Goal: Task Accomplishment & Management: Use online tool/utility

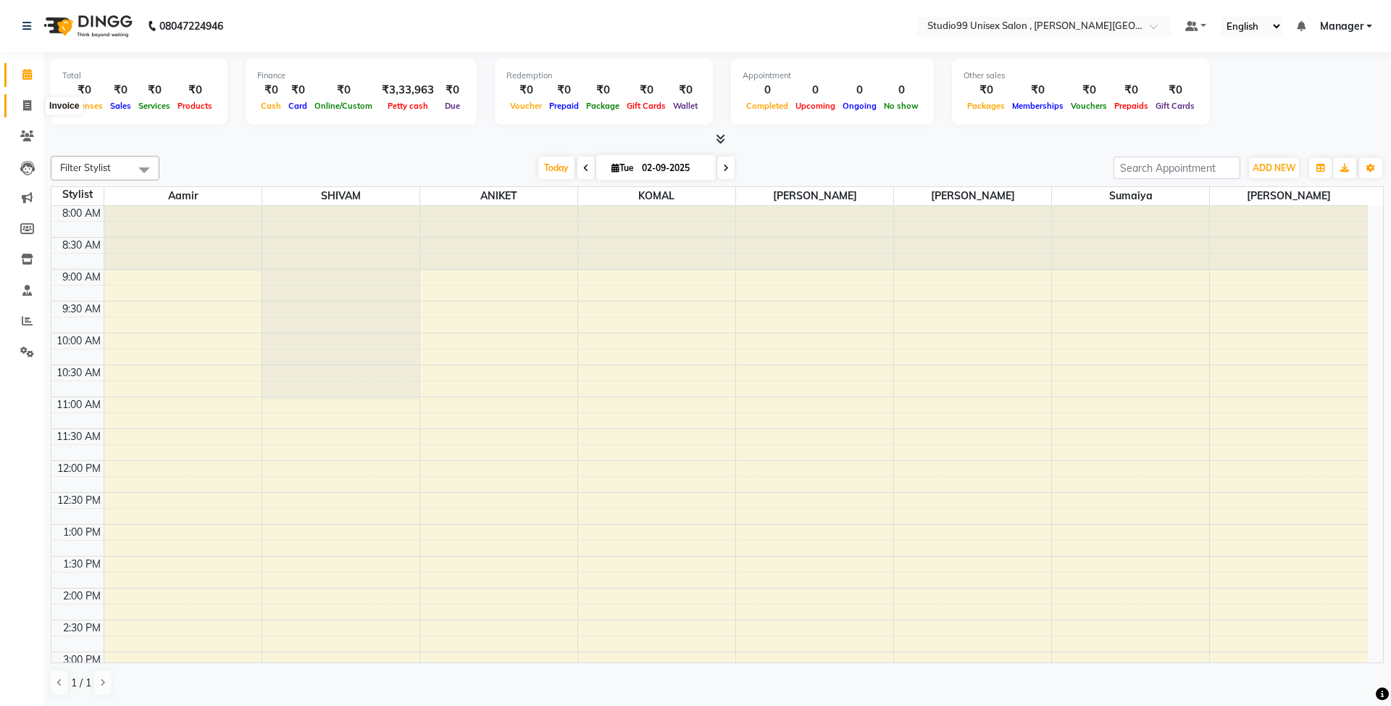
click at [20, 110] on span at bounding box center [26, 106] width 25 height 17
select select "service"
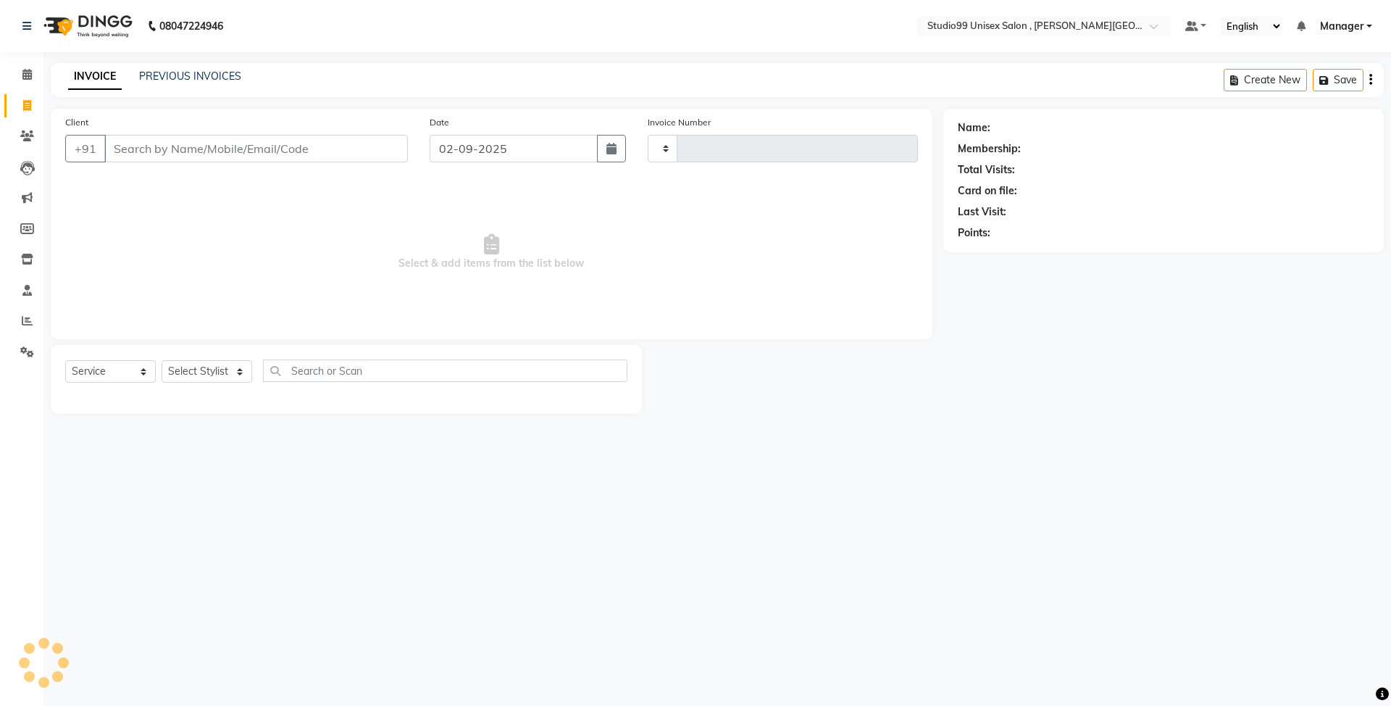
type input "0510"
select select "7699"
drag, startPoint x: 1390, startPoint y: 117, endPoint x: 1326, endPoint y: 149, distance: 71.3
click at [1364, 145] on div "Name: Membership: Total Visits: Card on file: Last Visit: Points:" at bounding box center [1168, 261] width 451 height 305
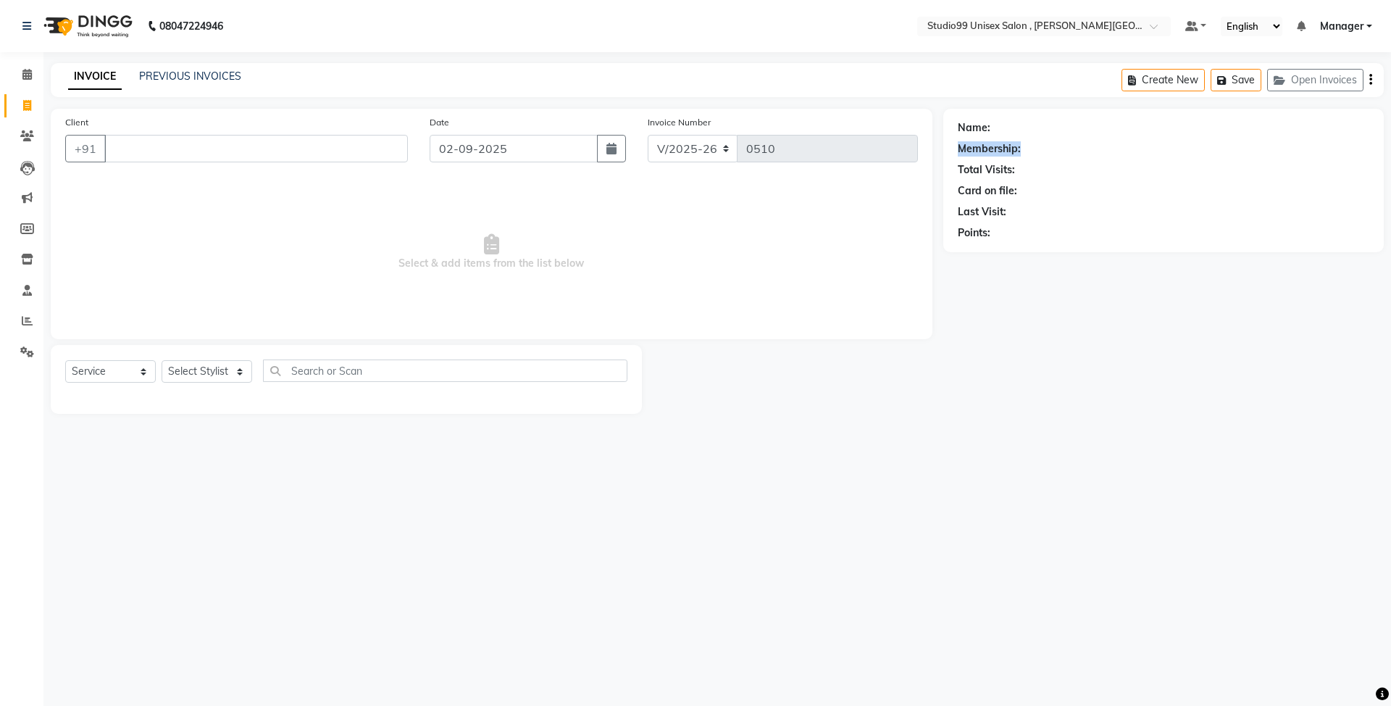
drag, startPoint x: 1323, startPoint y: 149, endPoint x: 1301, endPoint y: 137, distance: 24.6
click at [1320, 149] on div "Membership:" at bounding box center [1164, 148] width 412 height 15
click at [130, 151] on input "Client" at bounding box center [256, 149] width 304 height 28
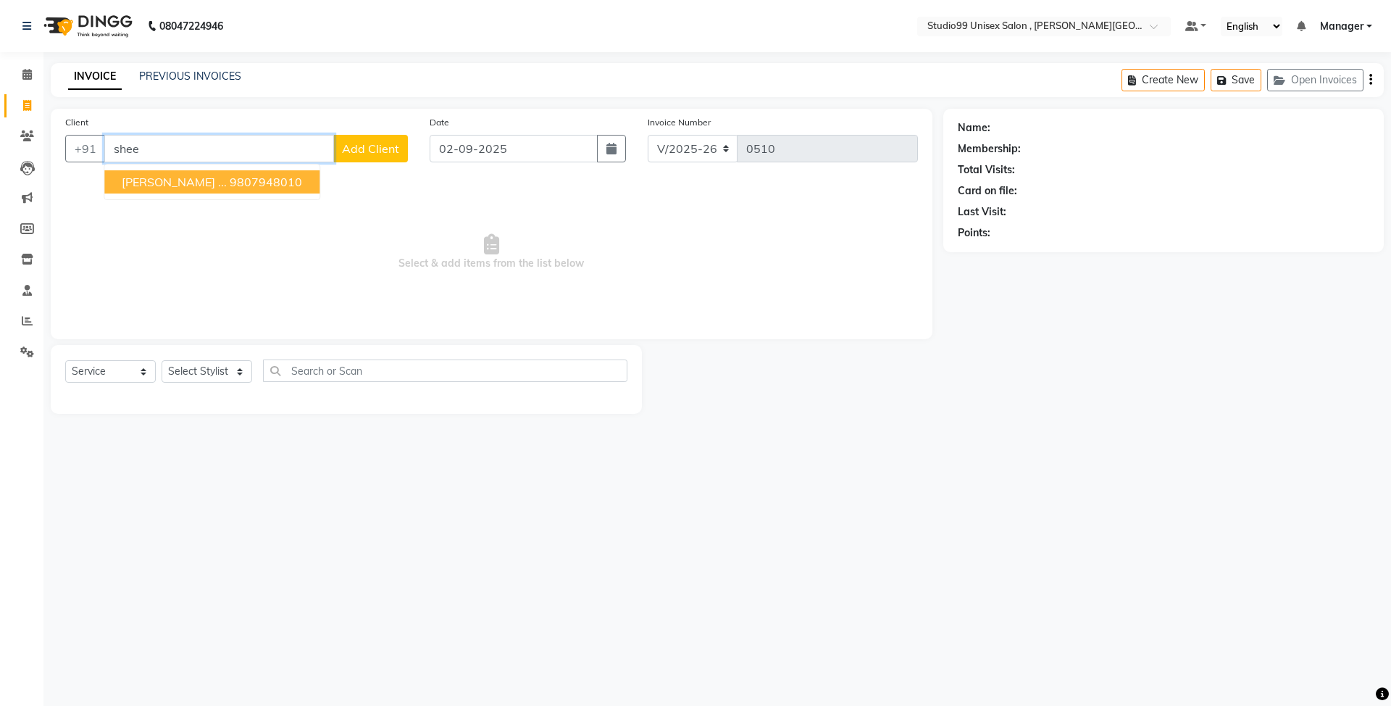
click at [236, 184] on ngb-highlight "9807948010" at bounding box center [266, 182] width 72 height 14
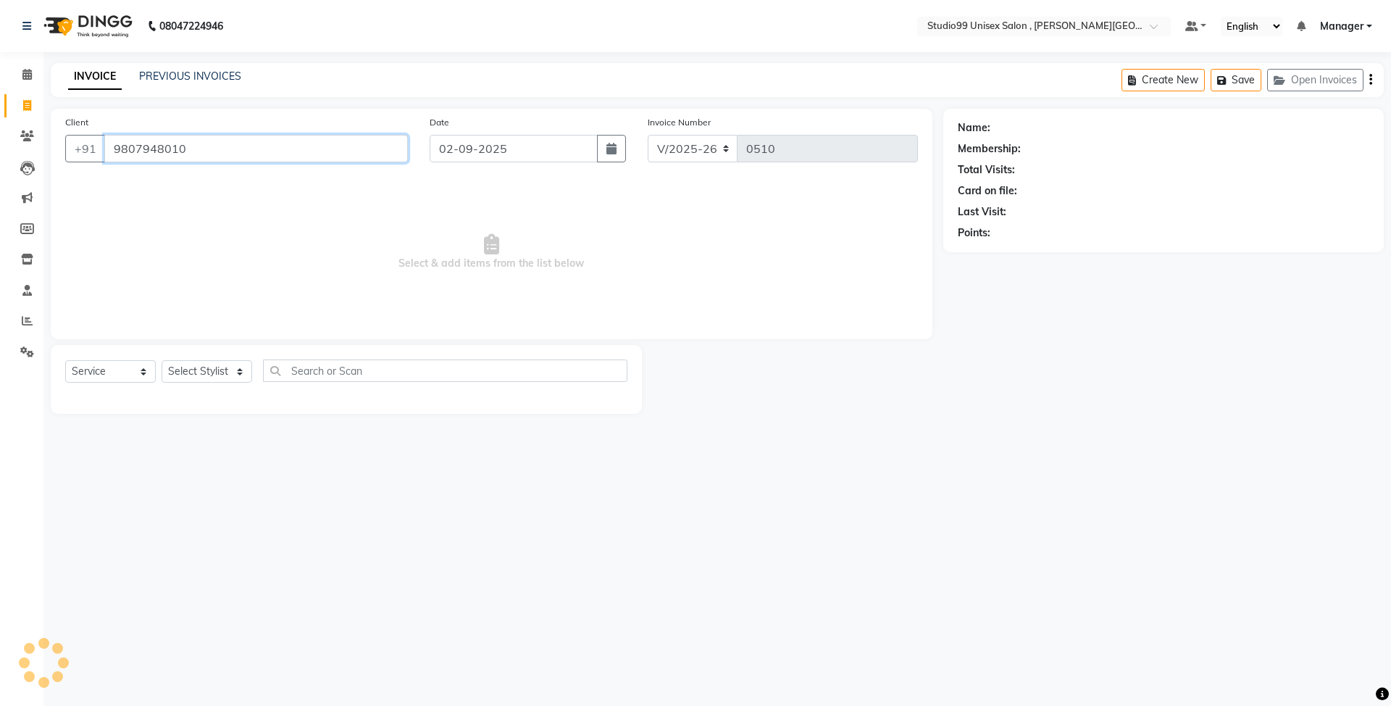
type input "9807948010"
select select "1: Object"
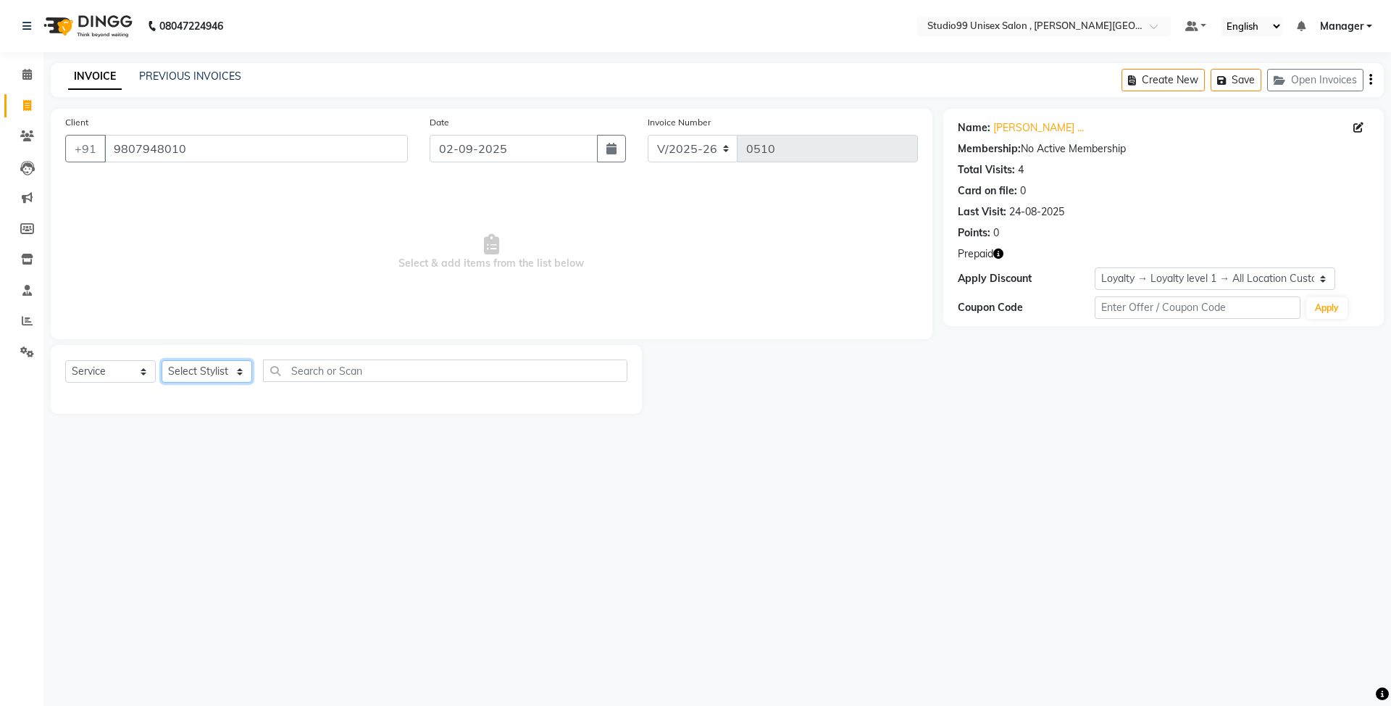
click at [233, 374] on select "Select Stylist [PERSON_NAME] [PERSON_NAME] [PERSON_NAME] Manager [PERSON_NAME] …" at bounding box center [207, 371] width 91 height 22
select select "69101"
click at [162, 360] on select "Select Stylist [PERSON_NAME] [PERSON_NAME] [PERSON_NAME] Manager [PERSON_NAME] …" at bounding box center [207, 371] width 91 height 22
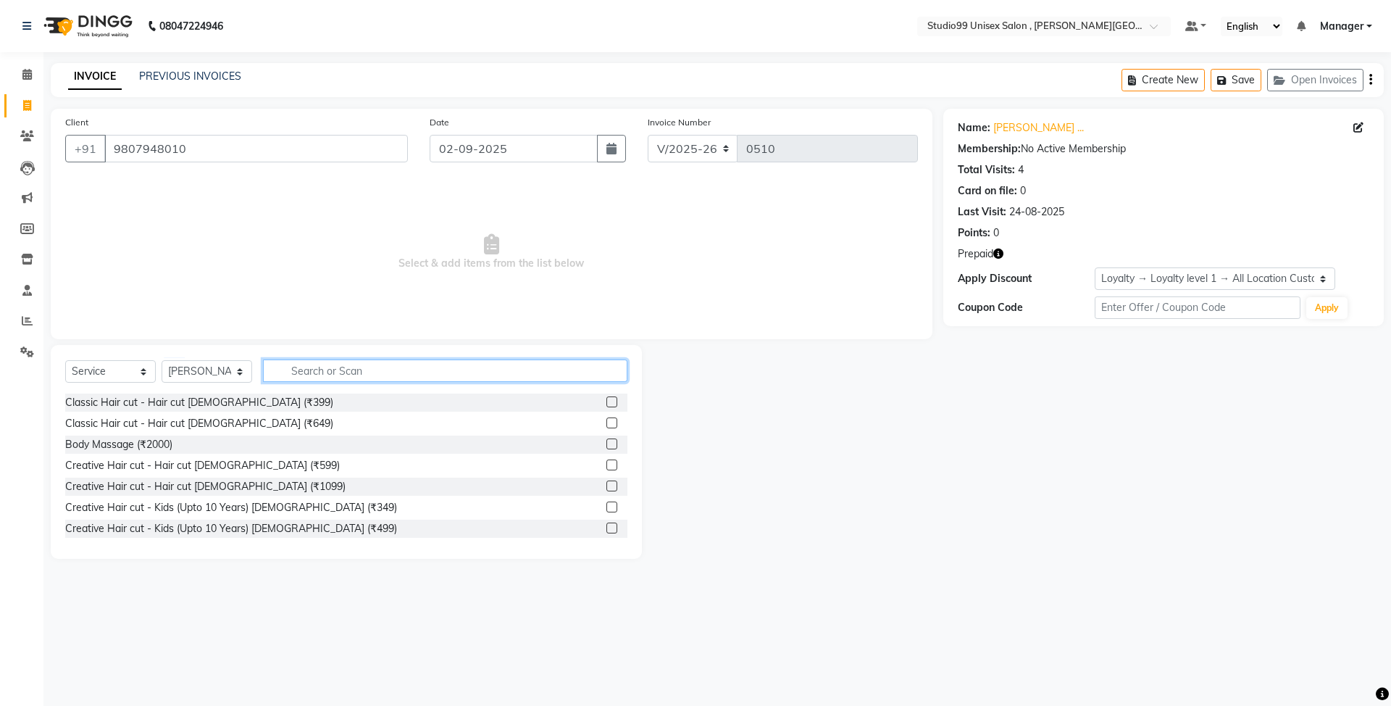
click at [380, 377] on input "text" at bounding box center [445, 370] width 364 height 22
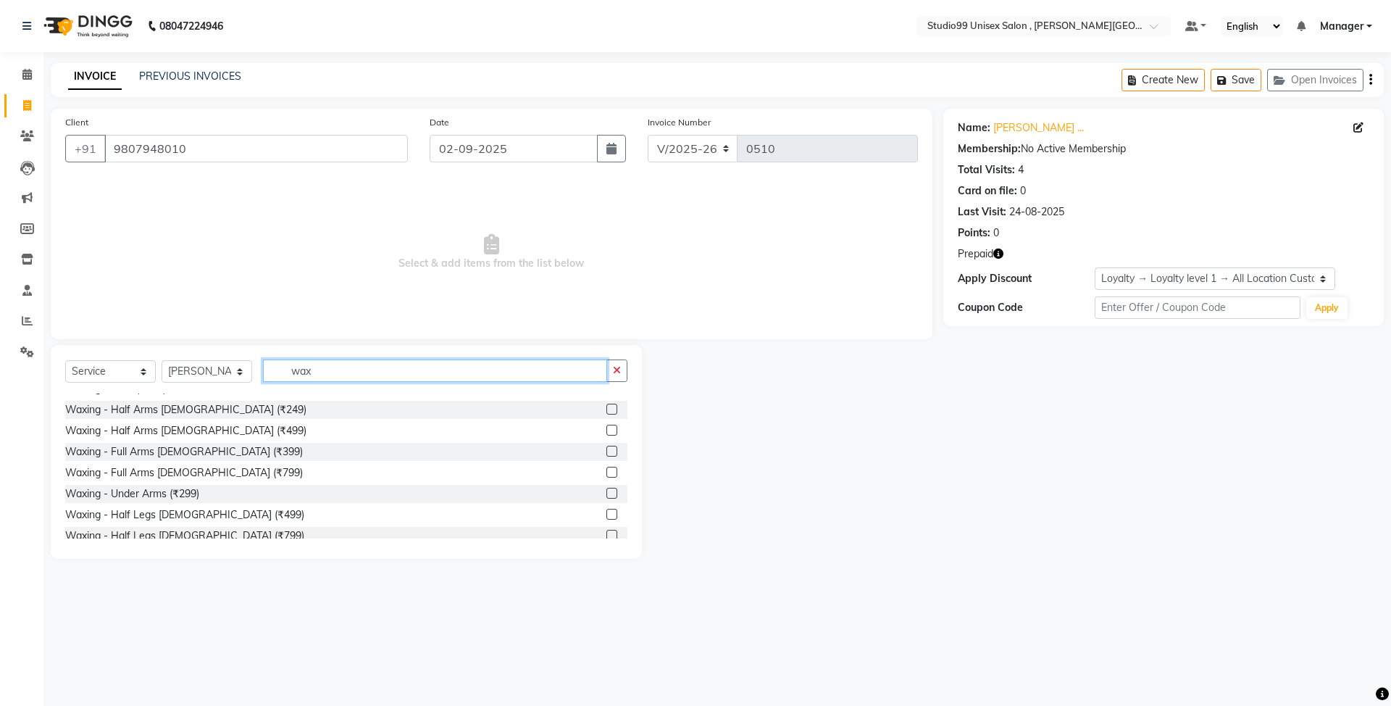
scroll to position [116, 0]
type input "wax"
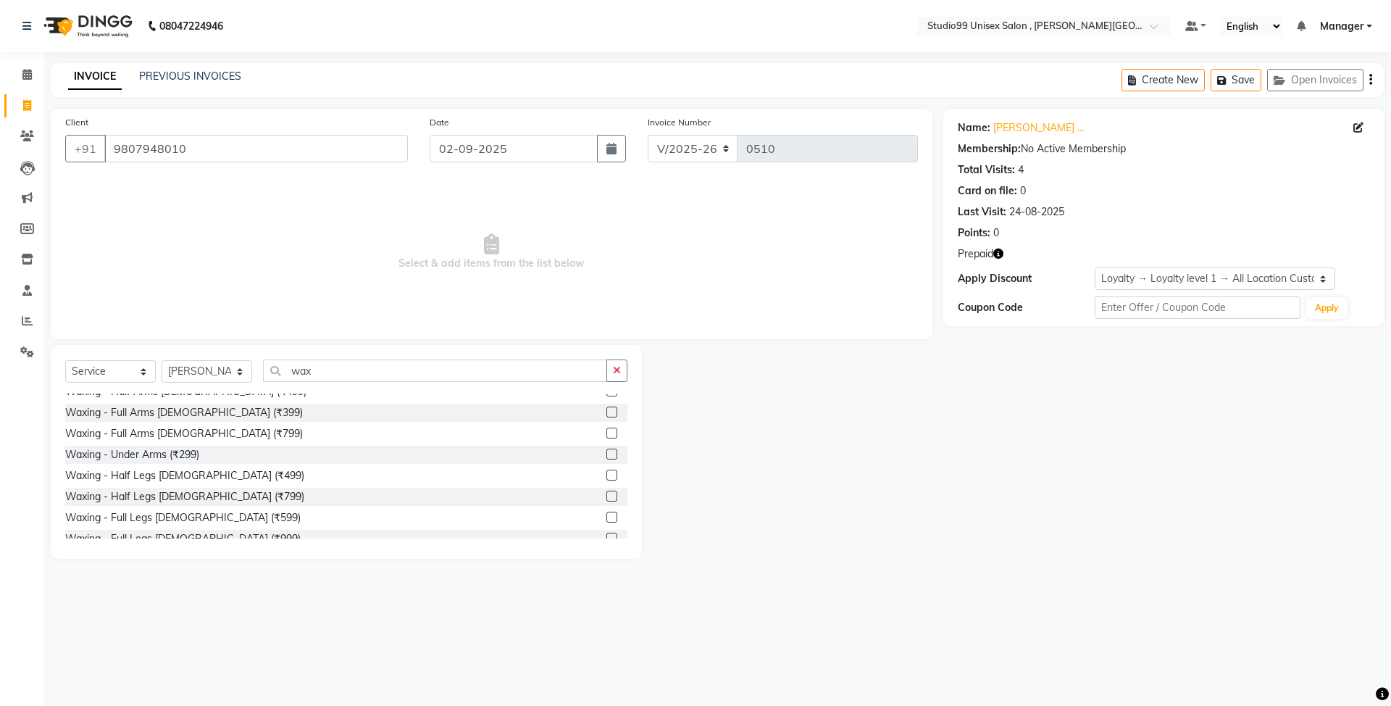
click at [606, 496] on label at bounding box center [611, 495] width 11 height 11
click at [606, 496] on input "checkbox" at bounding box center [610, 496] width 9 height 9
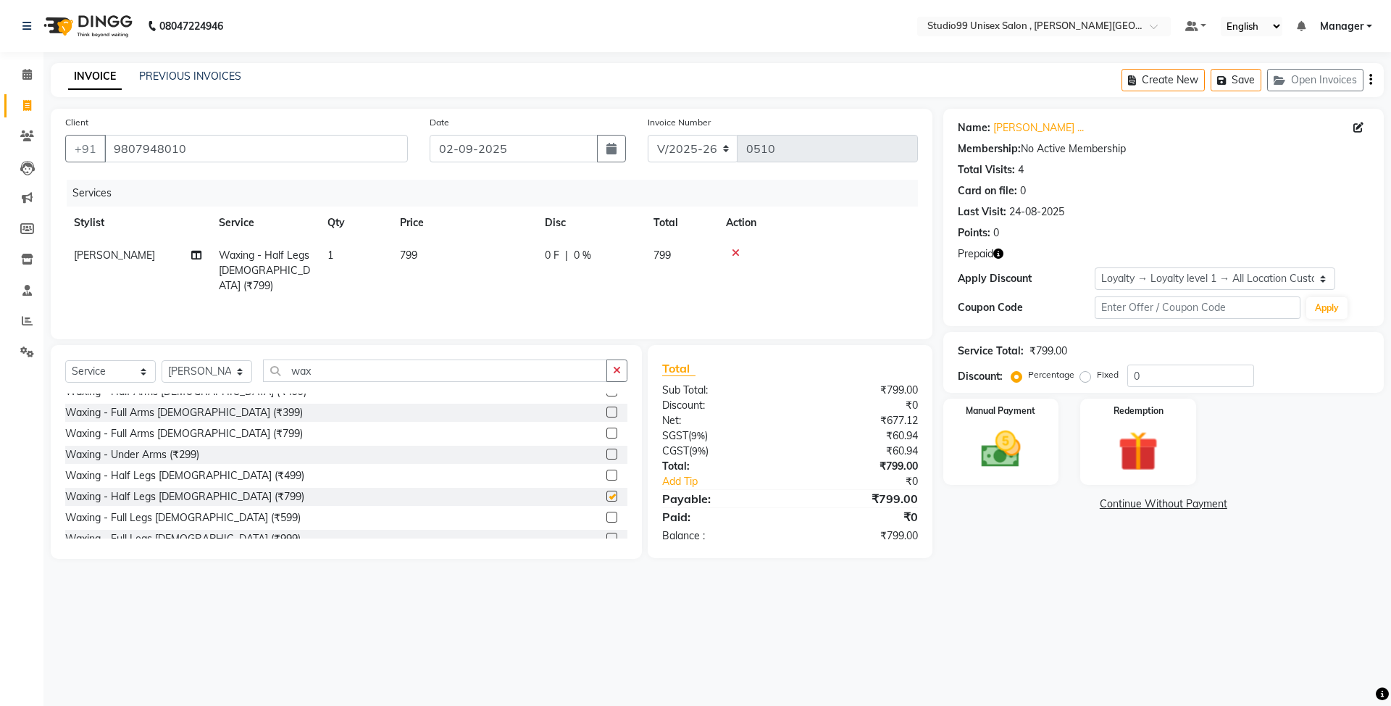
checkbox input "false"
click at [733, 253] on icon at bounding box center [736, 253] width 8 height 10
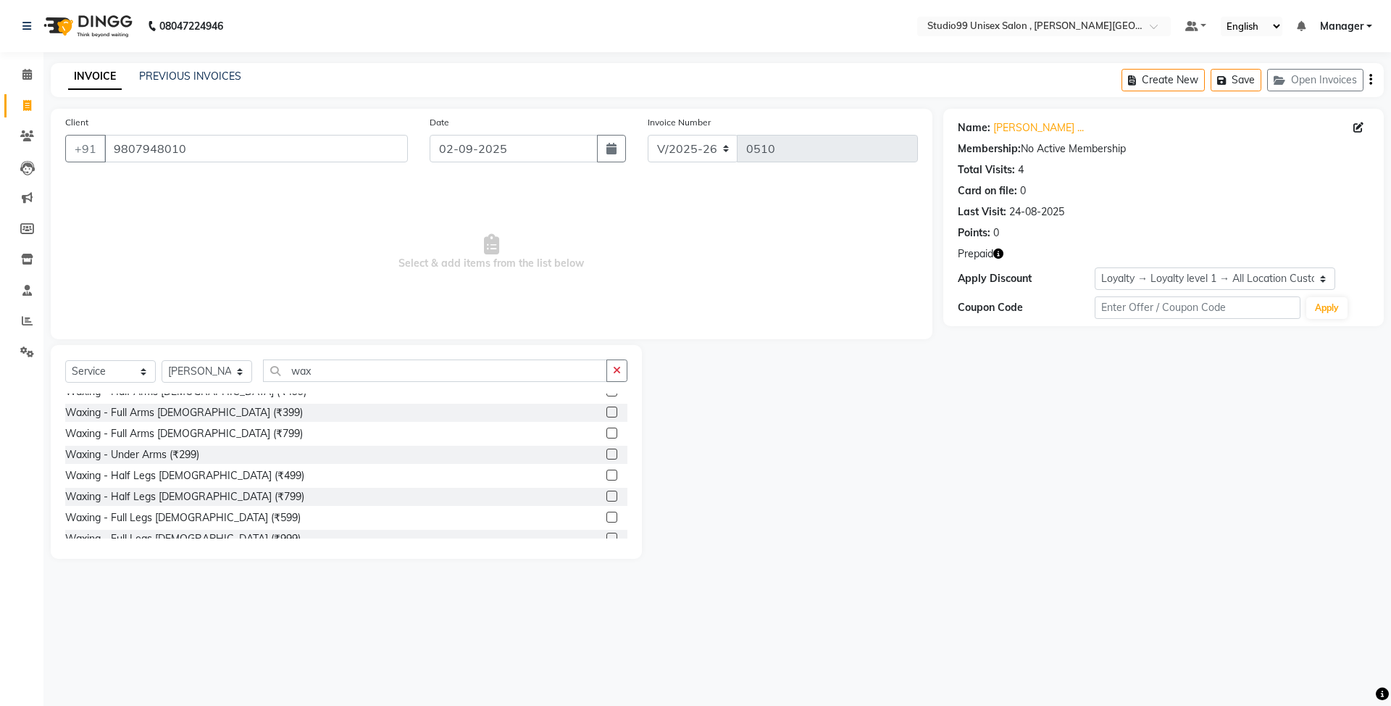
click at [606, 435] on label at bounding box center [611, 432] width 11 height 11
click at [606, 435] on input "checkbox" at bounding box center [610, 433] width 9 height 9
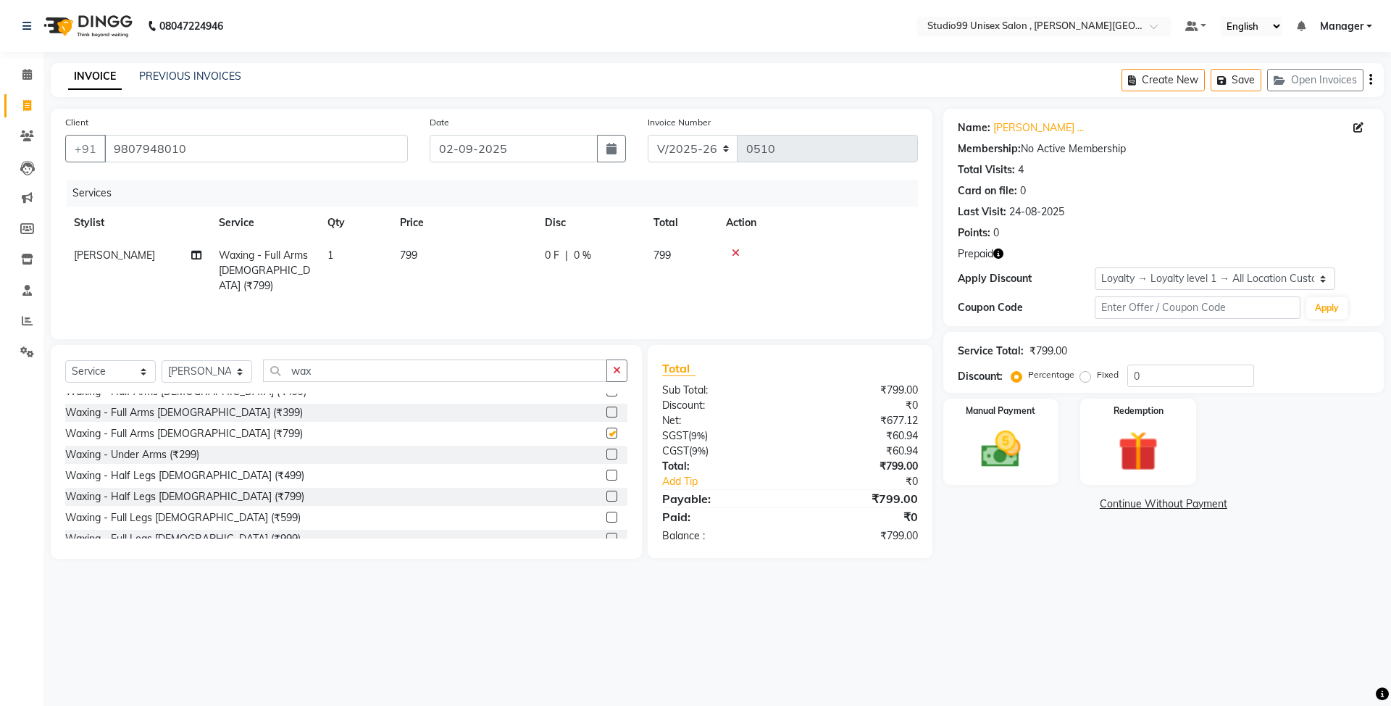
checkbox input "false"
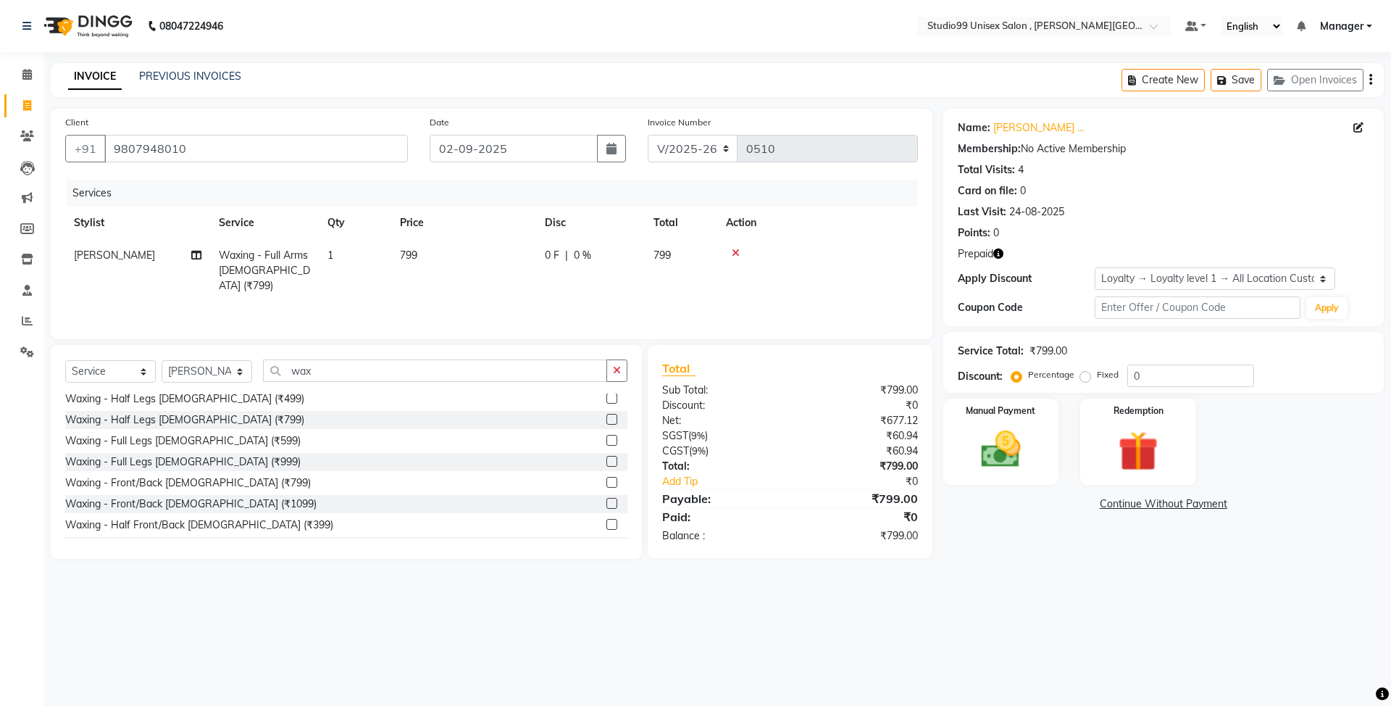
click at [606, 464] on label at bounding box center [611, 461] width 11 height 11
click at [606, 464] on input "checkbox" at bounding box center [610, 461] width 9 height 9
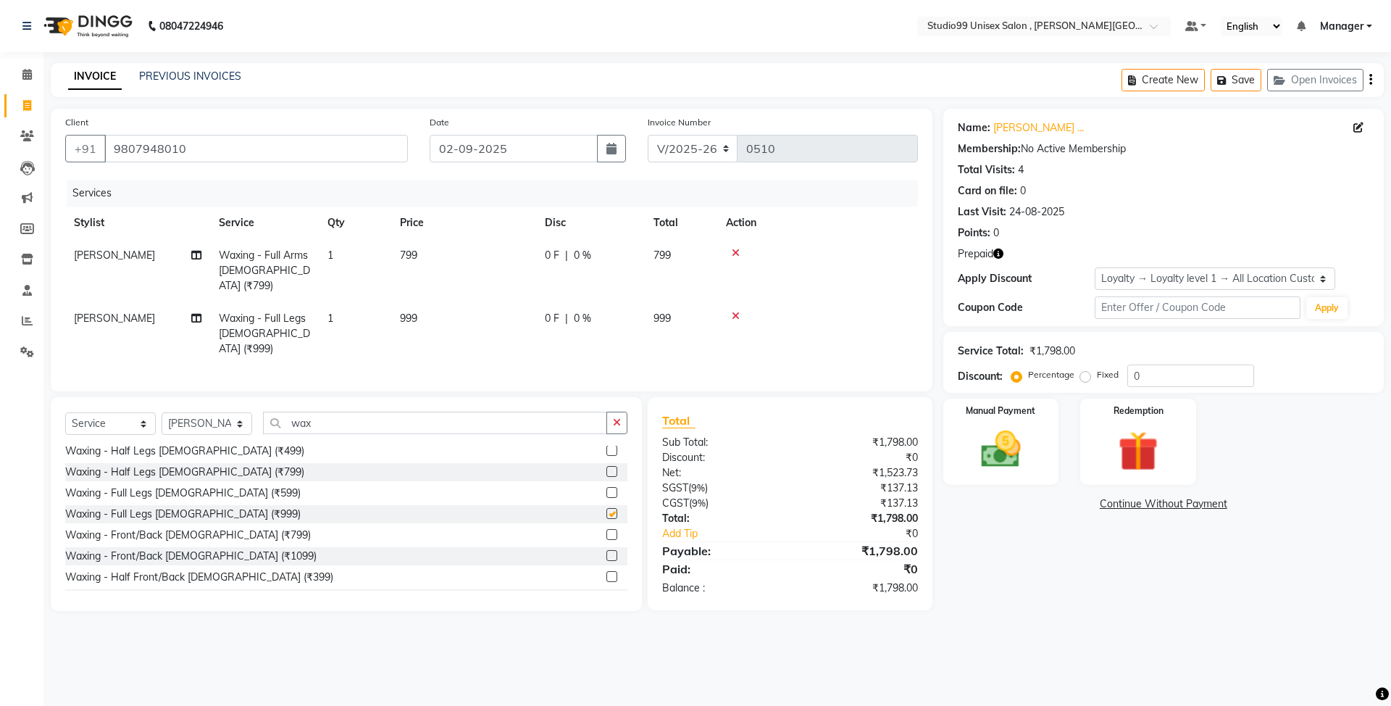
checkbox input "false"
click at [243, 412] on select "Select Stylist [PERSON_NAME] [PERSON_NAME] [PERSON_NAME] Manager [PERSON_NAME] …" at bounding box center [207, 423] width 91 height 22
select select "69098"
click at [162, 412] on select "Select Stylist [PERSON_NAME] [PERSON_NAME] [PERSON_NAME] Manager [PERSON_NAME] …" at bounding box center [207, 423] width 91 height 22
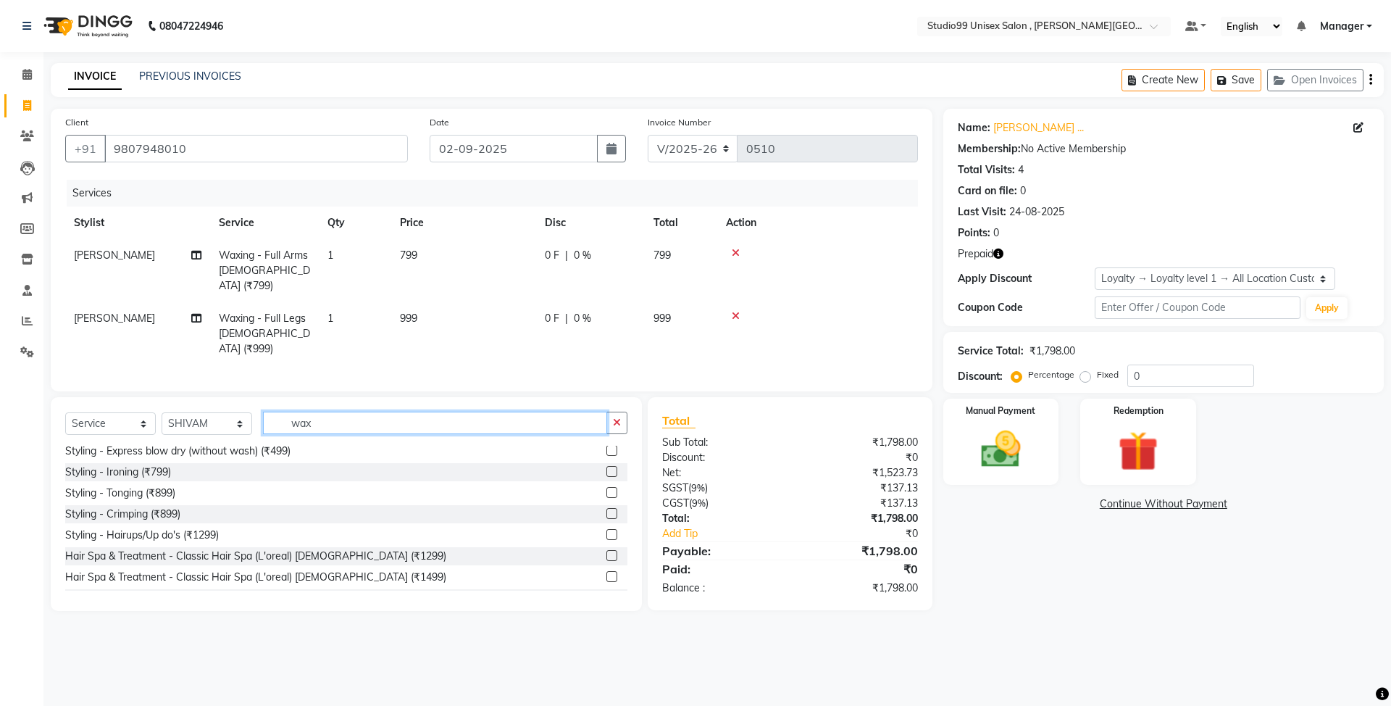
click at [360, 416] on input "wax" at bounding box center [435, 423] width 344 height 22
type input "w"
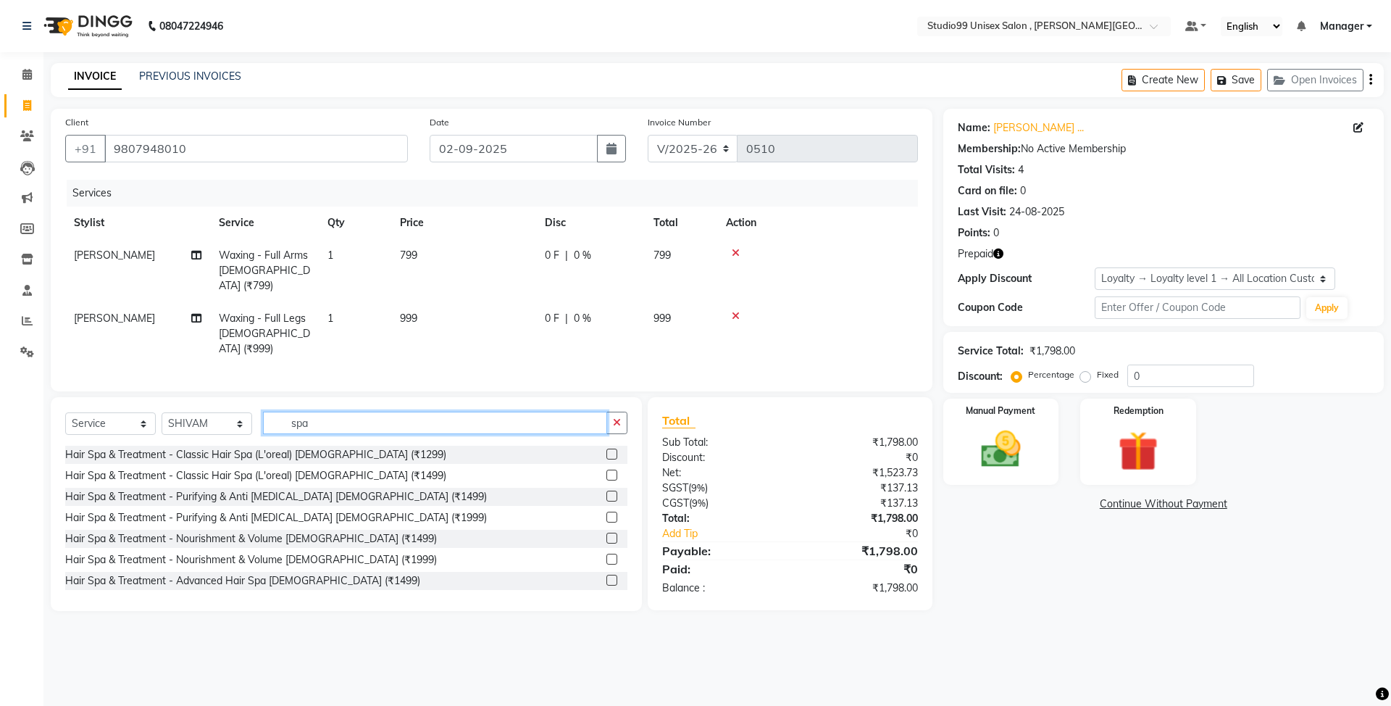
type input "spa"
click at [606, 469] on label at bounding box center [611, 474] width 11 height 11
click at [606, 471] on input "checkbox" at bounding box center [610, 475] width 9 height 9
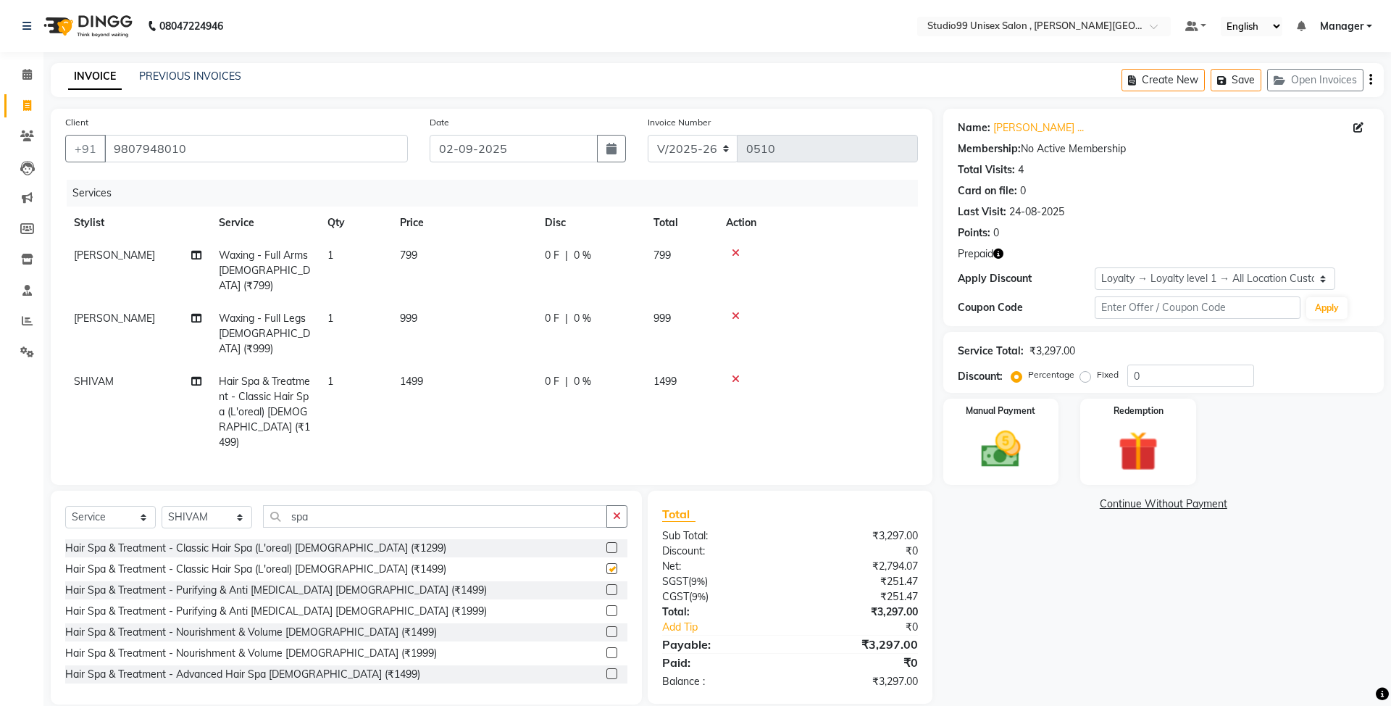
checkbox input "false"
click at [239, 506] on select "Select Stylist [PERSON_NAME] [PERSON_NAME] [PERSON_NAME] Manager [PERSON_NAME] …" at bounding box center [207, 517] width 91 height 22
select select "83225"
click at [162, 506] on select "Select Stylist [PERSON_NAME] [PERSON_NAME] [PERSON_NAME] Manager [PERSON_NAME] …" at bounding box center [207, 517] width 91 height 22
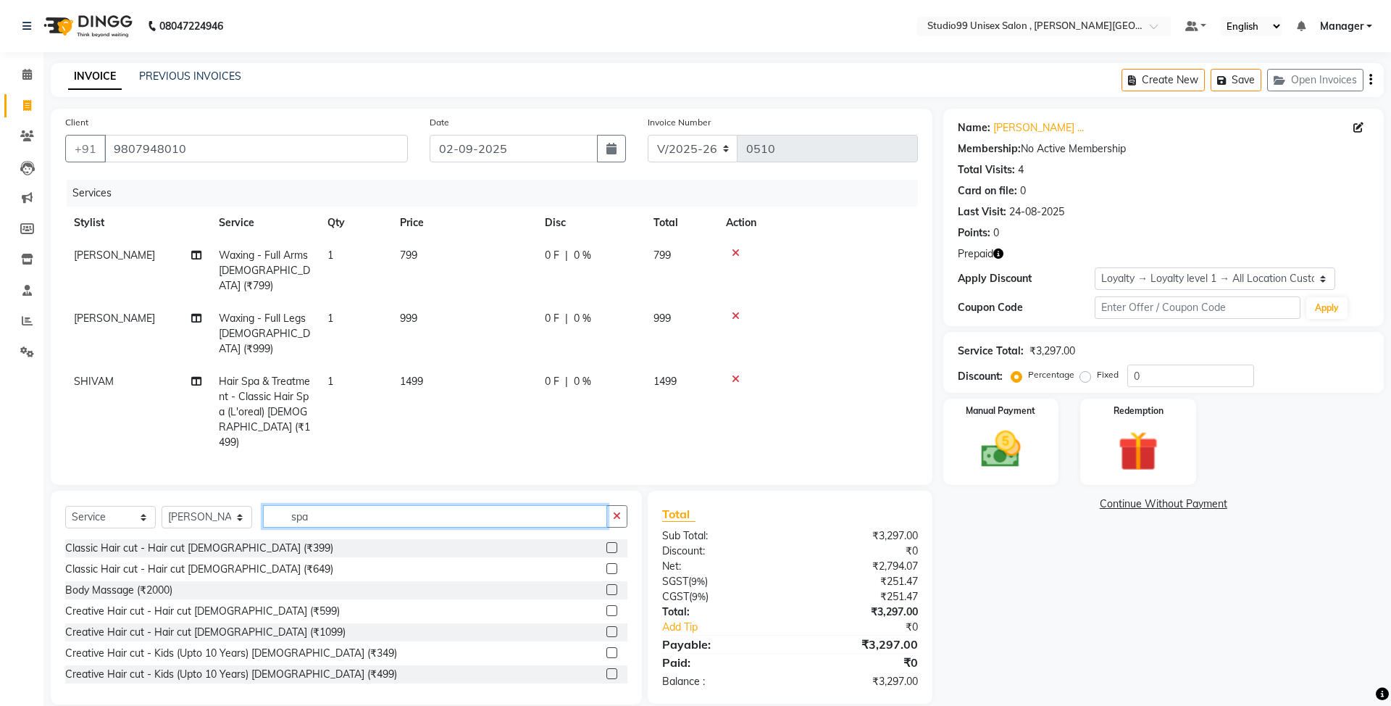
click at [340, 505] on input "spa" at bounding box center [435, 516] width 344 height 22
type input "s"
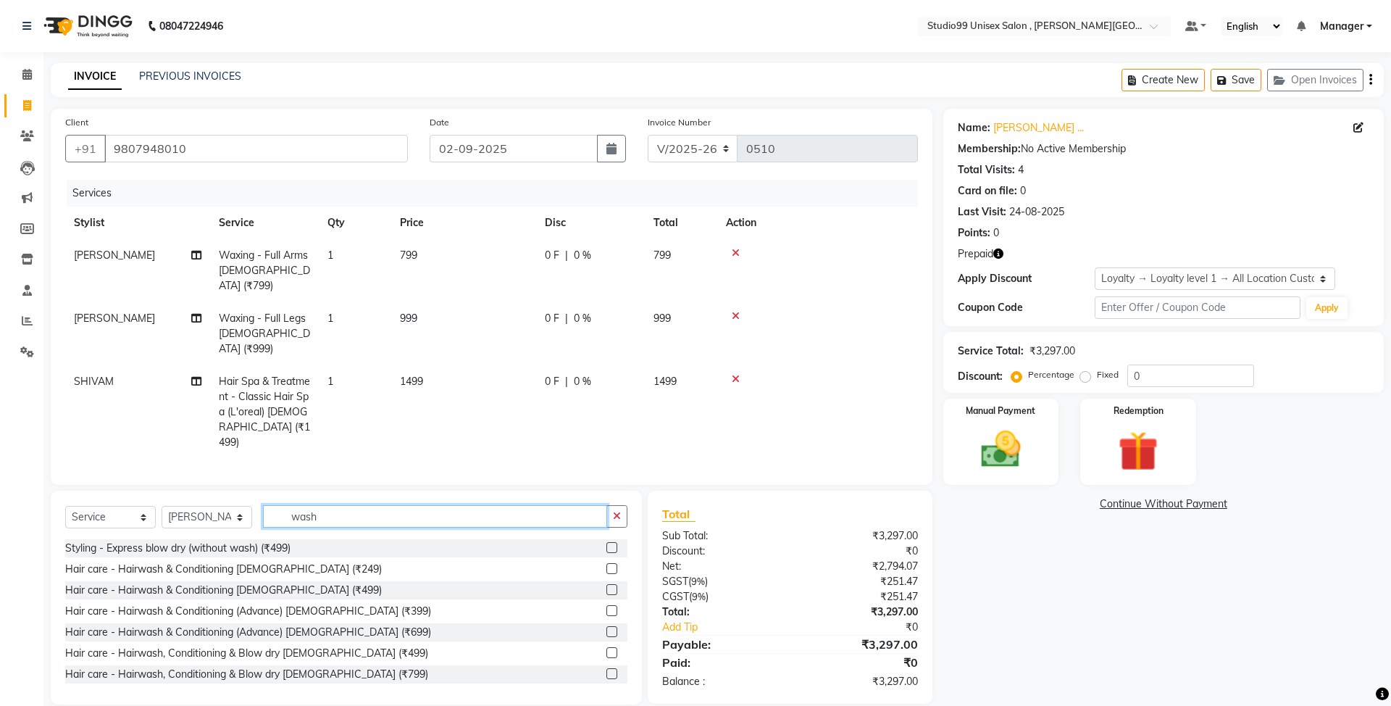
type input "wash"
click at [606, 668] on label at bounding box center [611, 673] width 11 height 11
click at [606, 669] on input "checkbox" at bounding box center [610, 673] width 9 height 9
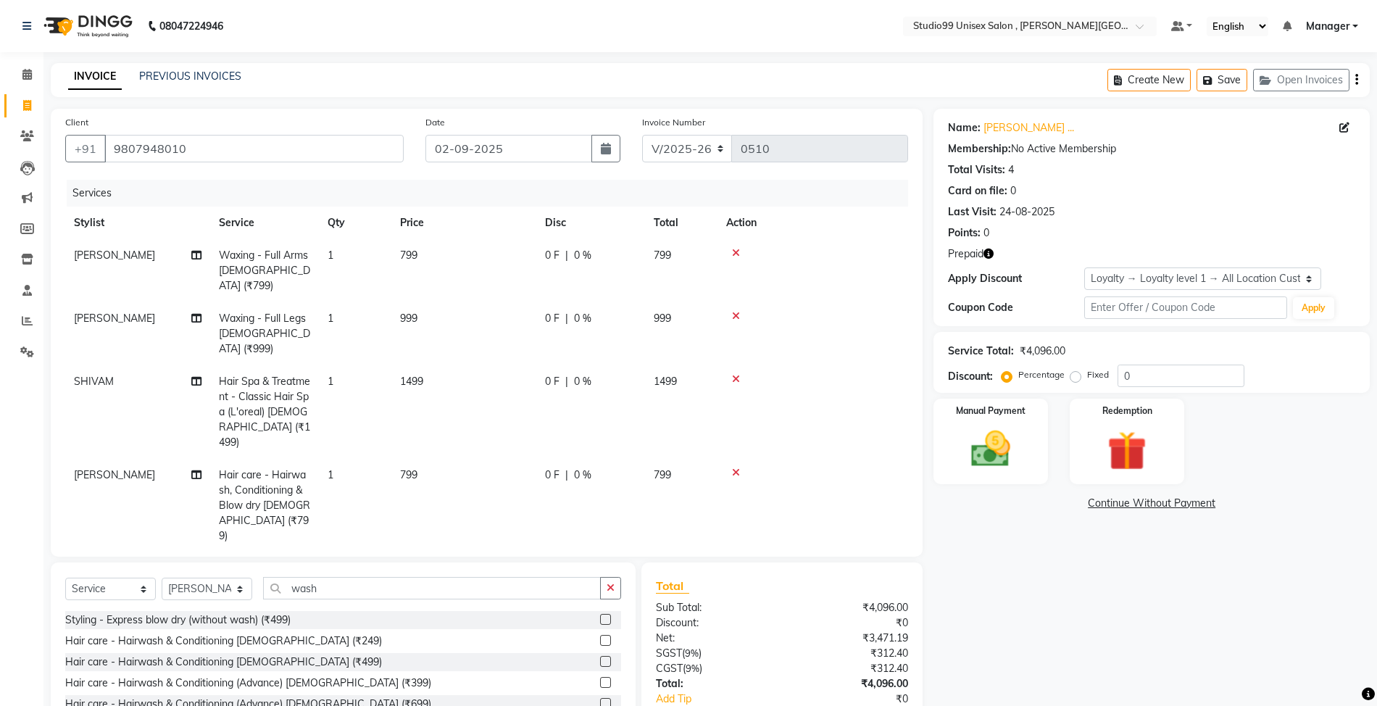
checkbox input "false"
click at [732, 467] on icon at bounding box center [736, 472] width 8 height 10
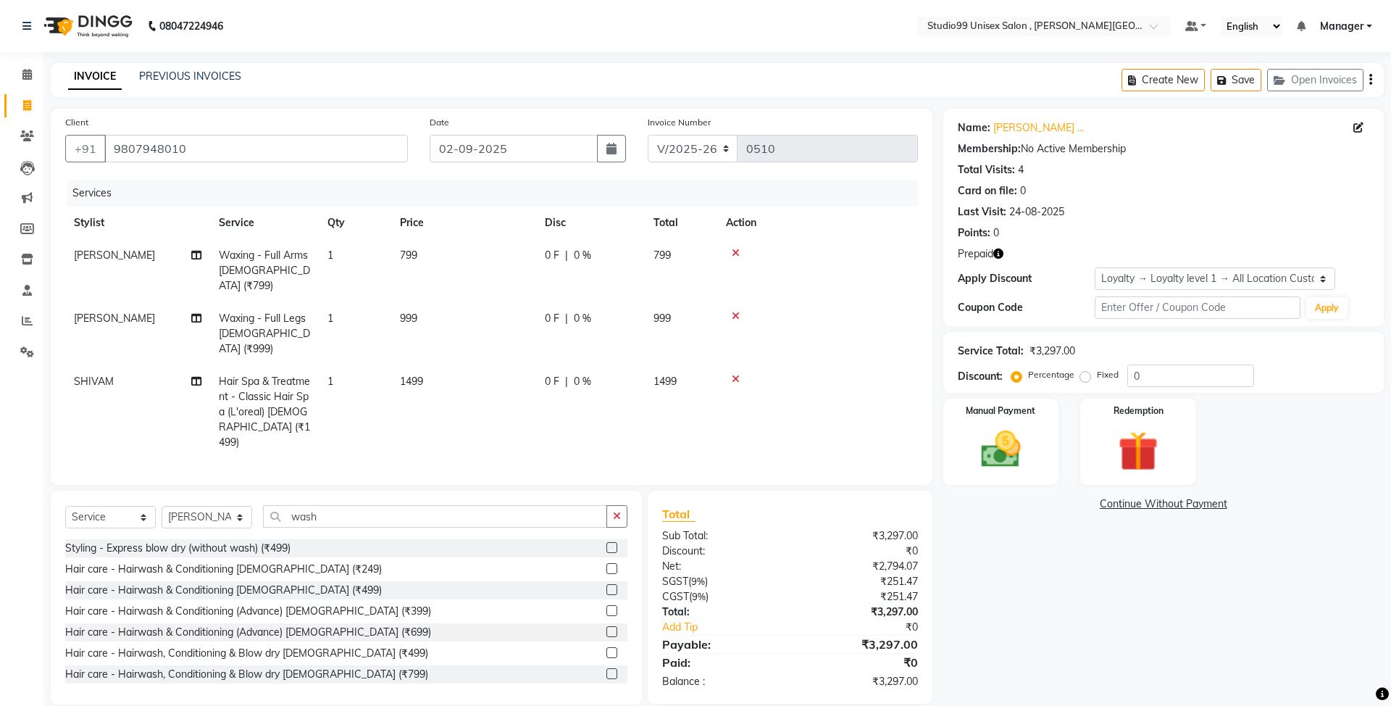
click at [606, 584] on label at bounding box center [611, 589] width 11 height 11
click at [606, 585] on input "checkbox" at bounding box center [610, 589] width 9 height 9
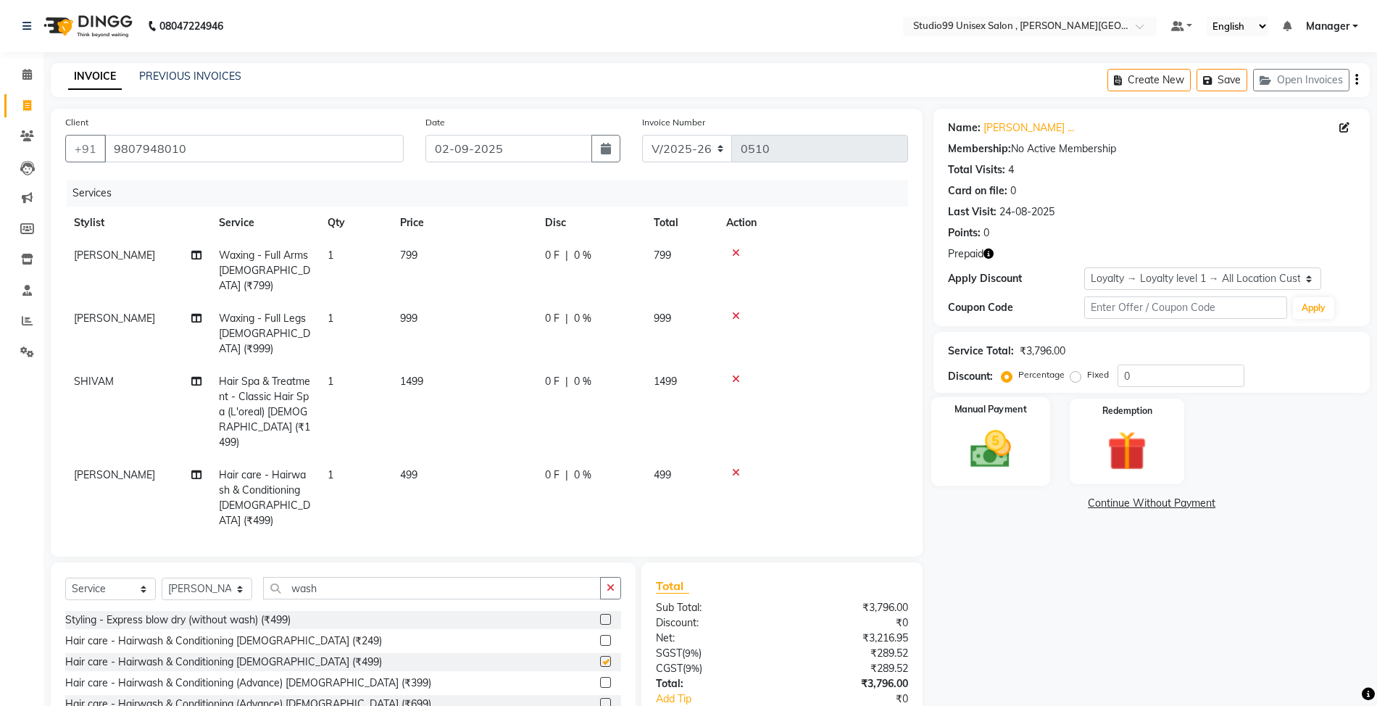
checkbox input "false"
click at [1146, 430] on img at bounding box center [1126, 450] width 67 height 51
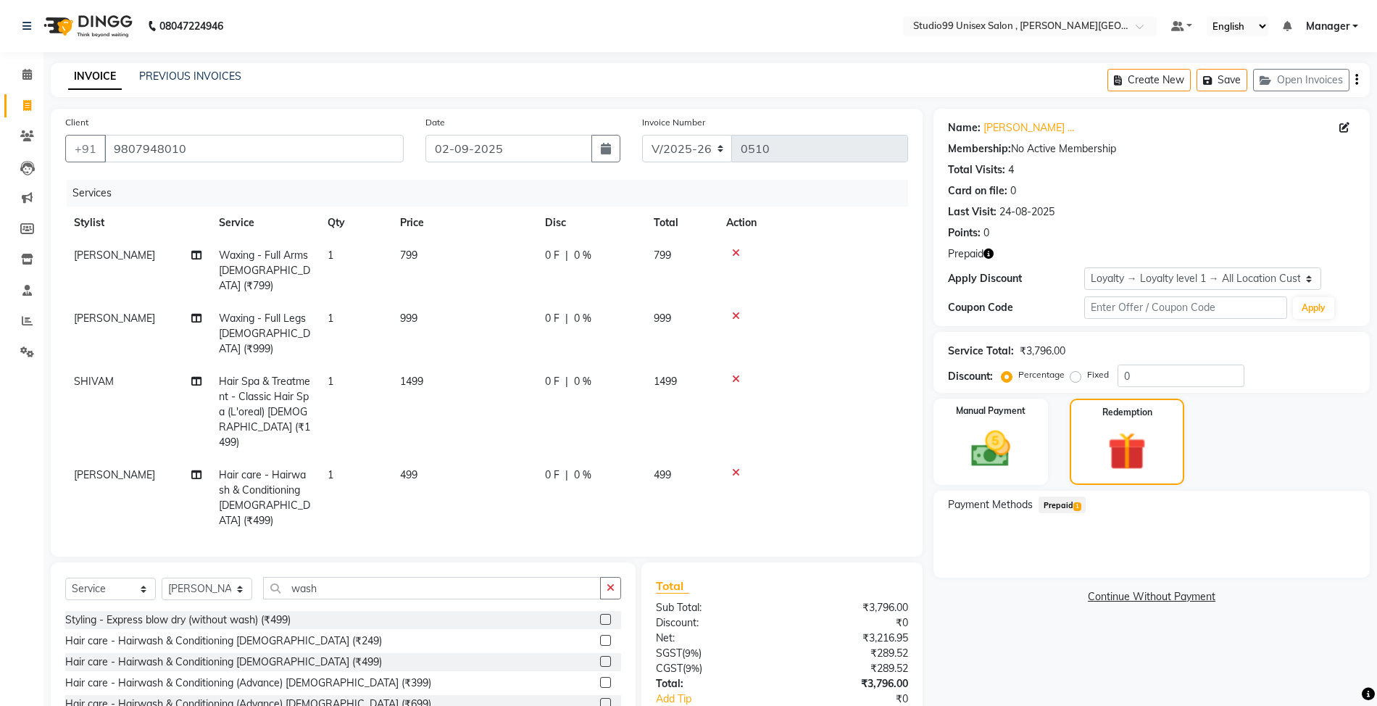
click at [1076, 502] on span "1" at bounding box center [1077, 506] width 8 height 9
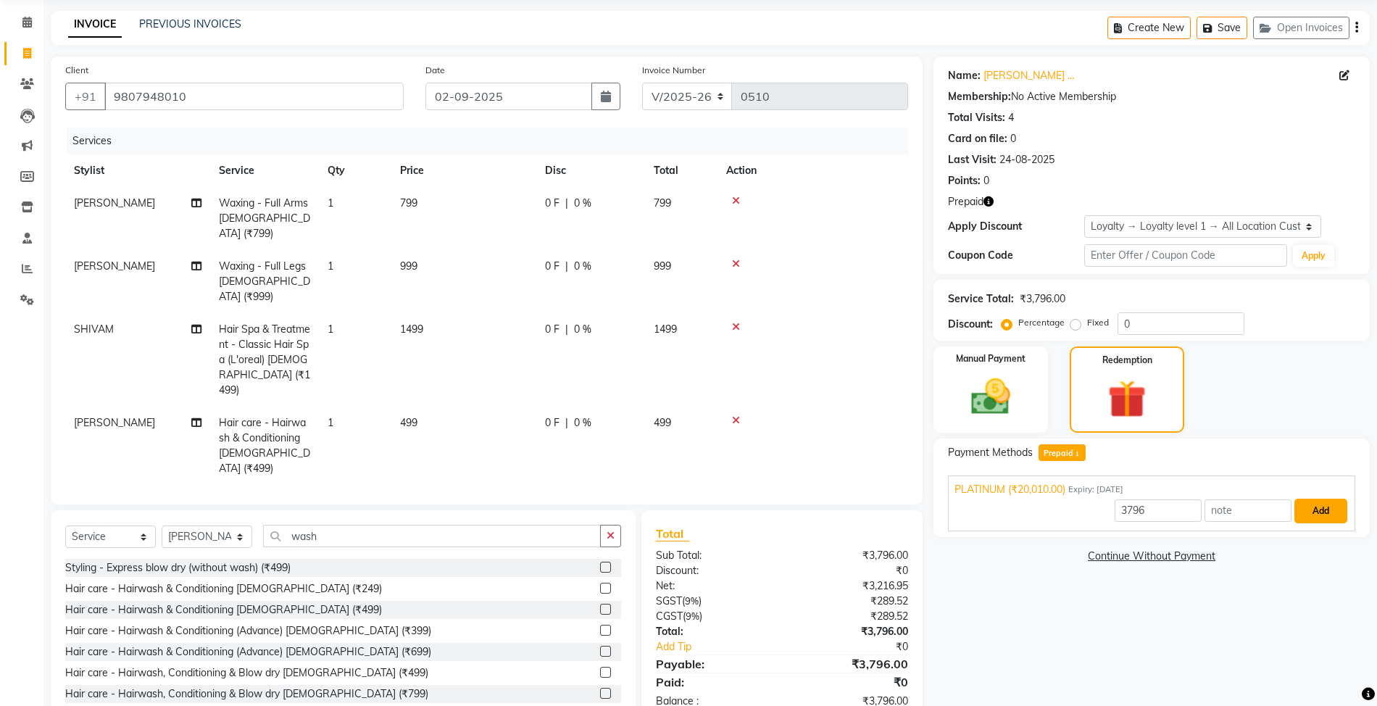
click at [1327, 509] on button "Add" at bounding box center [1320, 510] width 53 height 25
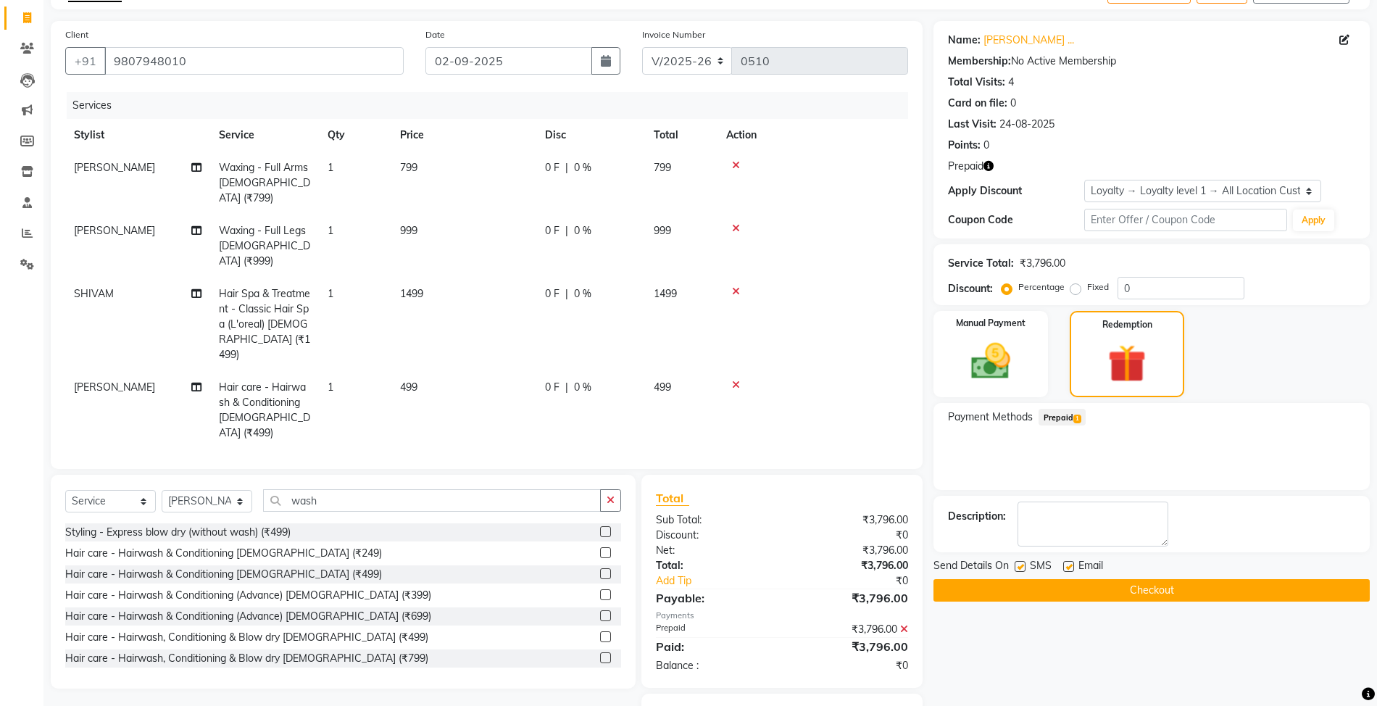
scroll to position [122, 0]
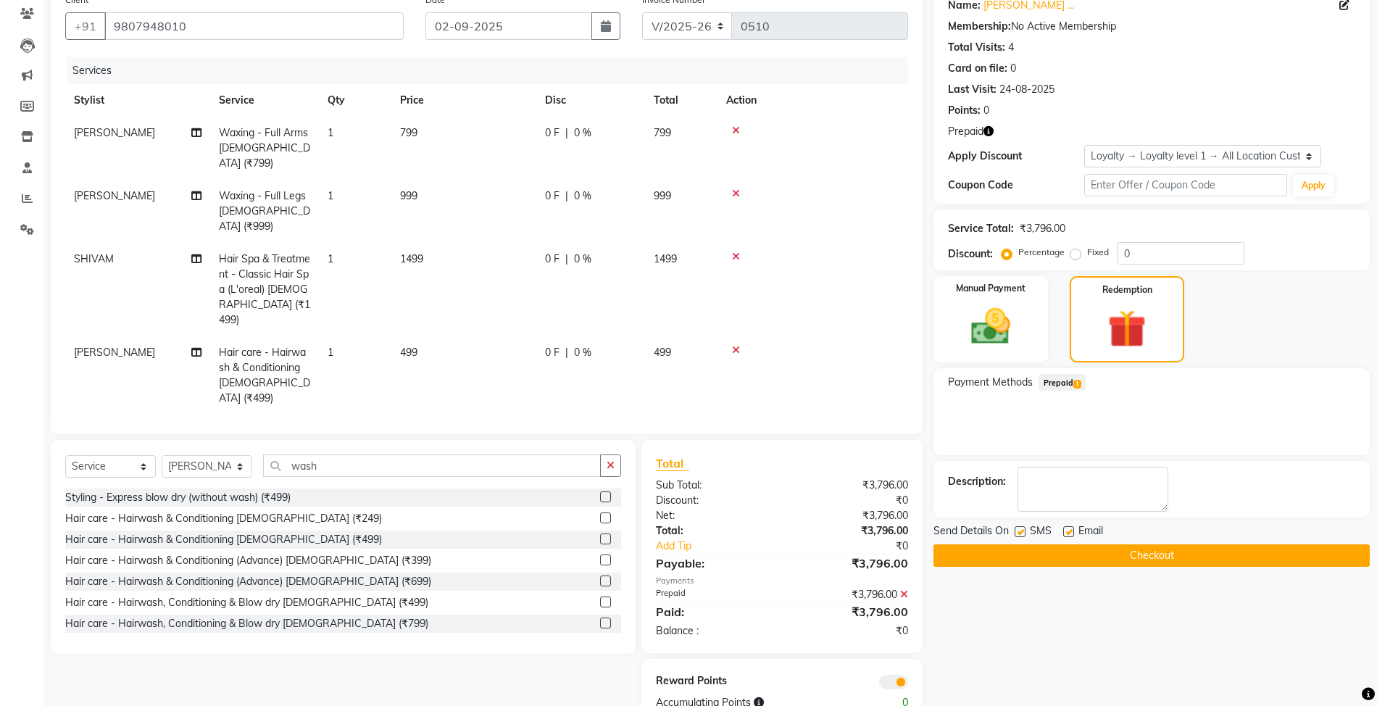
click at [1140, 558] on button "Checkout" at bounding box center [1151, 555] width 436 height 22
